Goal: Task Accomplishment & Management: Complete application form

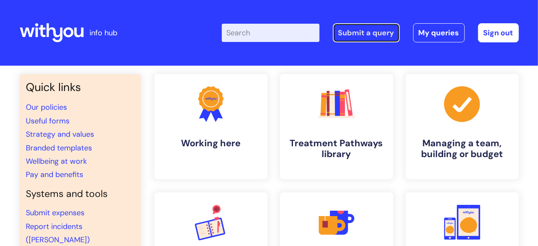
click at [365, 26] on link "Submit a query" at bounding box center [366, 32] width 67 height 19
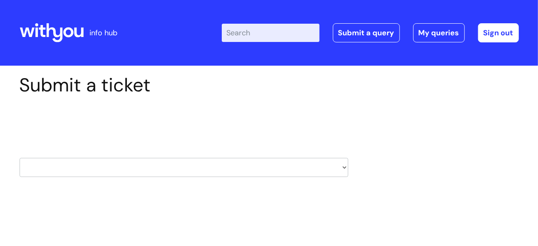
click at [328, 167] on select "HR / People IT and Support Clinical Drug Alerts Finance Accounts Data Support T…" at bounding box center [184, 167] width 329 height 19
select select "it_and_support"
click at [20, 158] on select "HR / People IT and Support Clinical Drug Alerts Finance Accounts Data Support T…" at bounding box center [184, 167] width 329 height 19
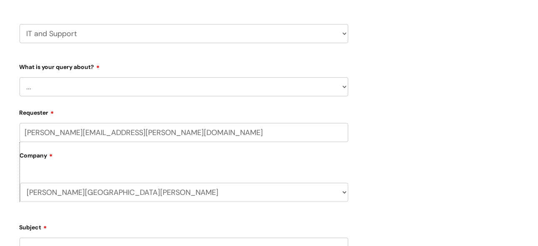
scroll to position [134, 0]
click at [340, 84] on select "... Mobile Phone Reset & MFA Accounts, Starters and Leavers IT Hardware issue I…" at bounding box center [184, 86] width 329 height 19
select select "IT Hardware issue"
click at [20, 77] on select "... Mobile Phone Reset & MFA Accounts, Starters and Leavers IT Hardware issue I…" at bounding box center [184, 86] width 329 height 19
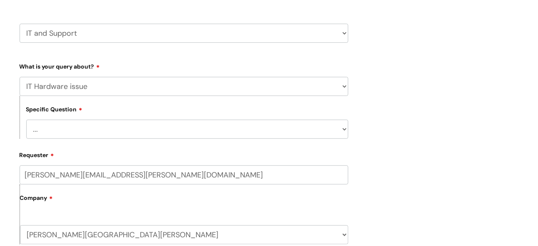
click at [304, 128] on select "... I need a new or replacement ... I’m waiting for new or replacement hardware…" at bounding box center [187, 129] width 322 height 19
select select "I need a new or replacement ..."
click at [26, 120] on select "... I need a new or replacement ... I’m waiting for new or replacement hardware…" at bounding box center [187, 129] width 322 height 19
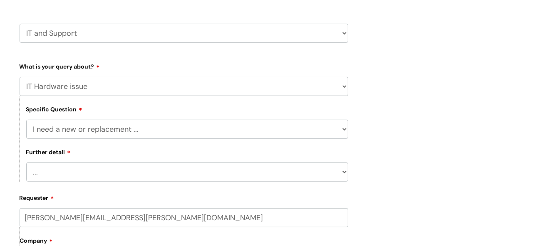
click at [287, 176] on select "... Another sort of cable Anything else Monitor Mouse/keyboard Port replicator …" at bounding box center [187, 172] width 322 height 19
select select "Anything else"
click at [26, 163] on select "... Another sort of cable Anything else Monitor Mouse/keyboard Port replicator …" at bounding box center [187, 172] width 322 height 19
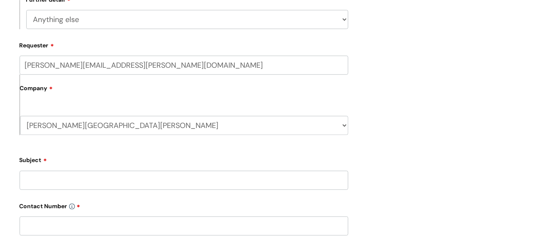
scroll to position [306, 0]
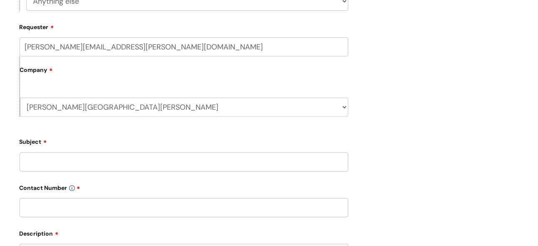
click at [258, 172] on input "Subject" at bounding box center [184, 162] width 329 height 19
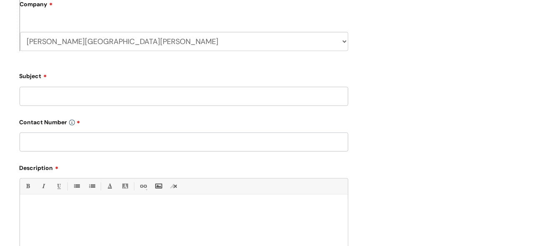
scroll to position [372, 0]
type input "Lapt top not working"
click at [197, 144] on input "text" at bounding box center [184, 141] width 329 height 19
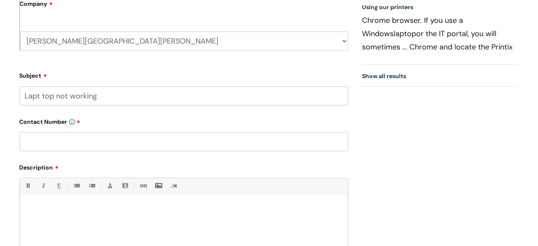
type input "o"
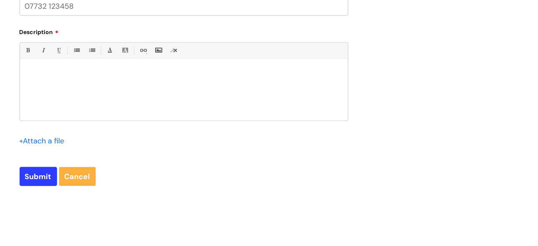
scroll to position [509, 0]
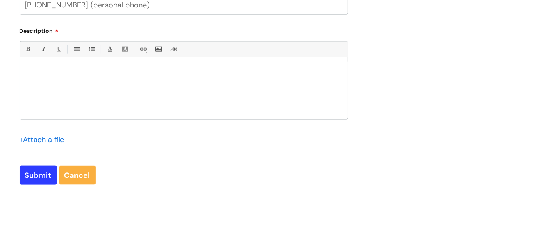
type input "07732 123458 (personal phone)"
click at [98, 67] on div at bounding box center [184, 90] width 328 height 57
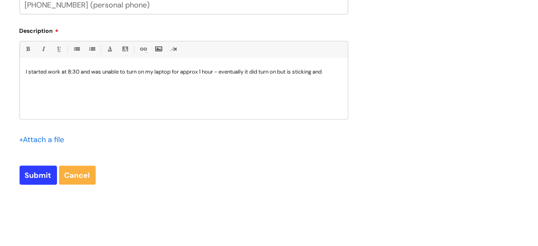
click at [295, 70] on p "I started work at 8:30 and was unable to turn on my laptop for approx 1 hour - …" at bounding box center [184, 71] width 316 height 7
click at [114, 83] on p "I started work at 8:30 and was unable to turn on my laptop for approx 1 hour - …" at bounding box center [184, 75] width 316 height 15
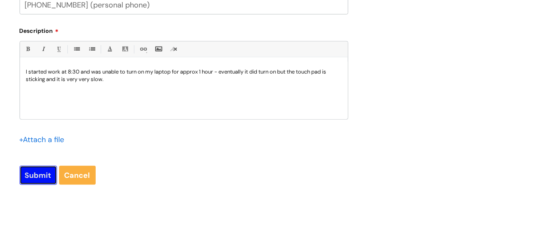
click at [36, 174] on input "Submit" at bounding box center [38, 175] width 37 height 19
type input "Please Wait..."
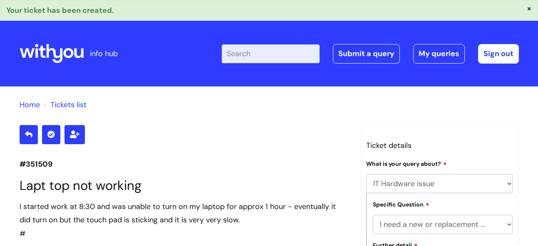
select select "IT Hardware issue"
select select "I need a new or replacement ..."
select select "Anything else"
